Goal: Complete application form

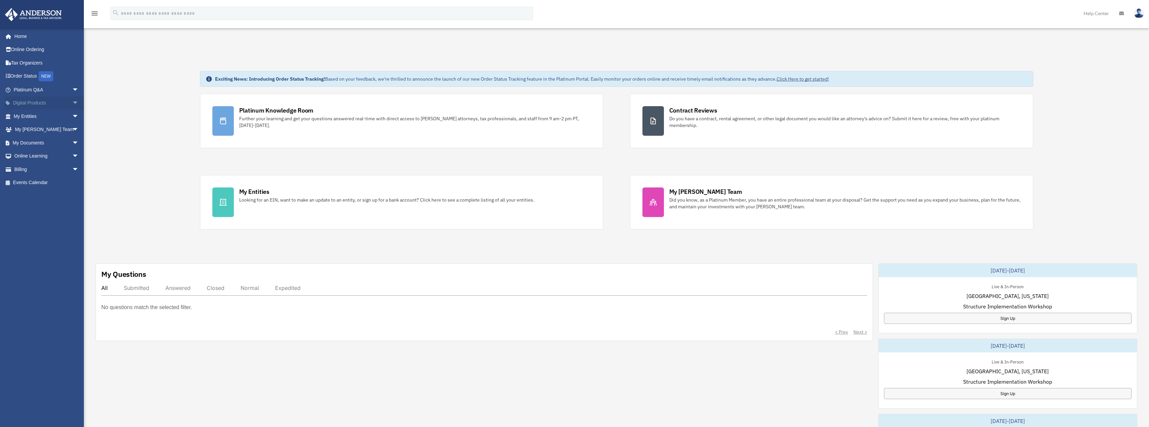
click at [26, 105] on link "Digital Products arrow_drop_down" at bounding box center [47, 102] width 84 height 13
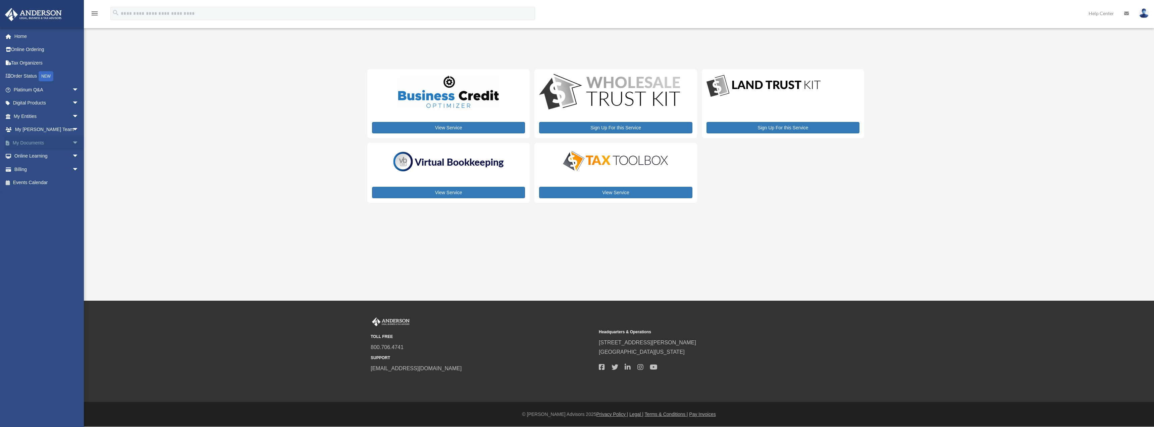
click at [23, 143] on link "My Documents arrow_drop_down" at bounding box center [47, 142] width 84 height 13
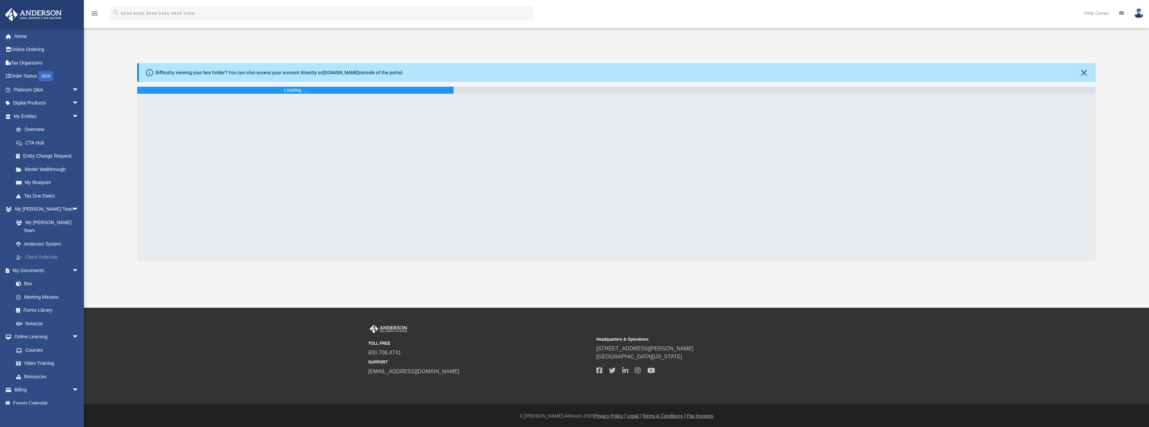
scroll to position [5, 0]
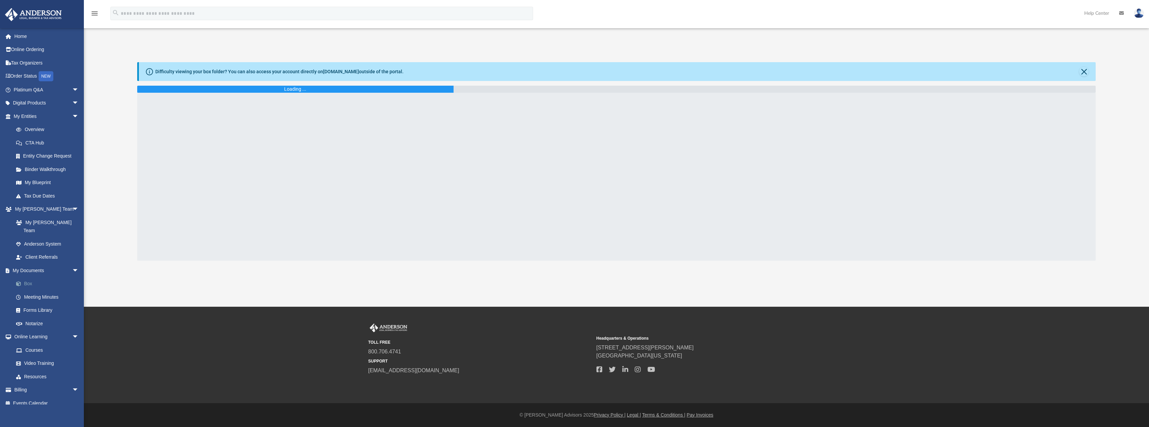
click at [30, 277] on link "Box" at bounding box center [49, 283] width 80 height 13
click at [21, 35] on link "Home" at bounding box center [47, 36] width 84 height 13
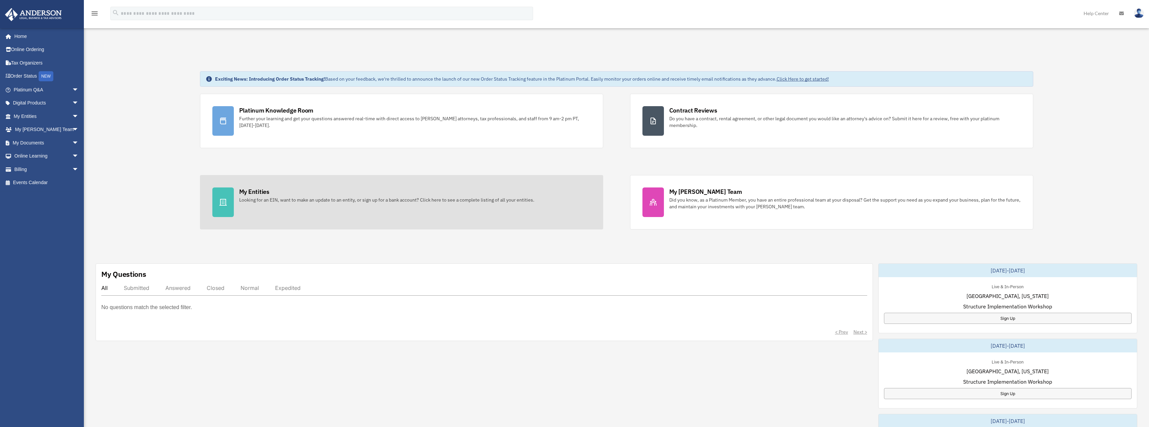
click at [248, 195] on div "My Entities" at bounding box center [254, 191] width 30 height 8
click at [227, 196] on div at bounding box center [222, 202] width 21 height 30
click at [249, 190] on div "My Entities" at bounding box center [254, 191] width 30 height 8
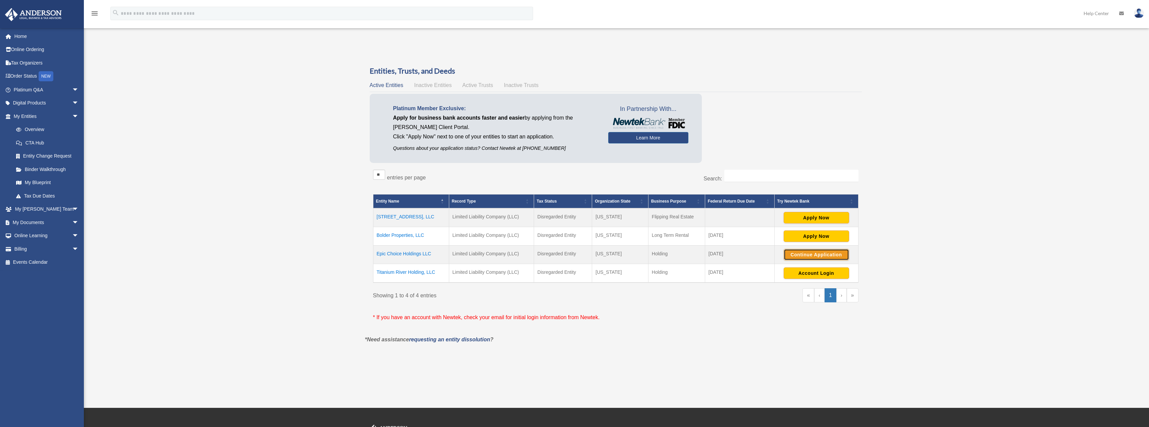
click at [825, 253] on button "Continue Application" at bounding box center [816, 254] width 65 height 11
click at [822, 255] on button "Continue Application" at bounding box center [816, 254] width 65 height 11
